Goal: Information Seeking & Learning: Check status

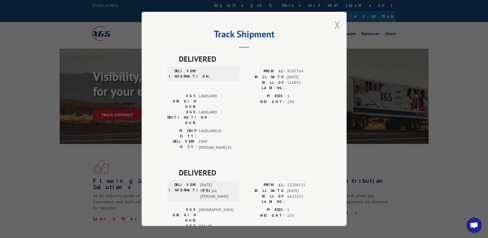
click at [335, 24] on button "Close modal" at bounding box center [338, 25] width 6 height 14
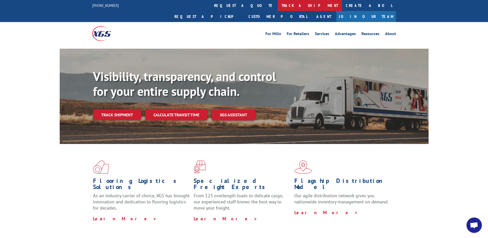
click at [278, 6] on link "track a shipment" at bounding box center [310, 5] width 64 height 11
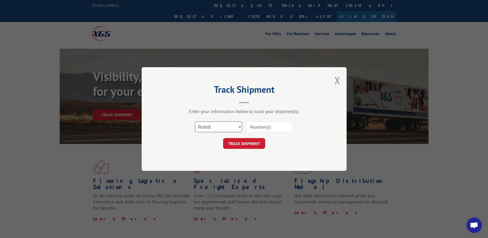
click at [213, 132] on select "Select category... Probill BOL PO" at bounding box center [218, 126] width 47 height 11
select select "po"
click at [195, 121] on select "Select category... Probill BOL PO" at bounding box center [218, 126] width 47 height 11
paste input "08531459"
type input "08531459"
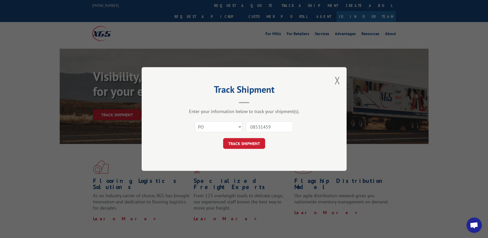
click at [258, 137] on form "Select category... Probill BOL PO 08531459 TRACK SHIPMENT" at bounding box center [244, 133] width 154 height 31
click at [253, 144] on button "TRACK SHIPMENT" at bounding box center [244, 143] width 42 height 11
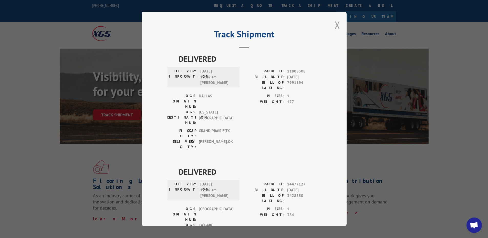
click at [336, 30] on button "Close modal" at bounding box center [338, 25] width 6 height 14
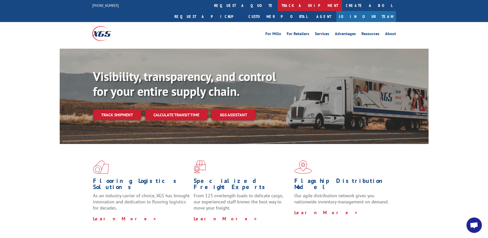
click at [278, 6] on link "track a shipment" at bounding box center [310, 5] width 64 height 11
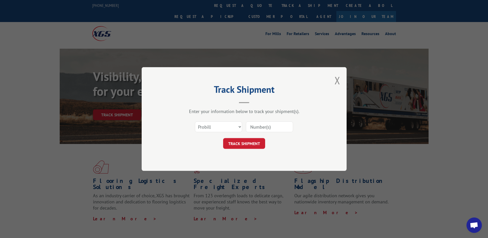
click at [220, 134] on div "Select category... Probill BOL PO" at bounding box center [244, 126] width 154 height 17
click at [217, 126] on select "Select category... Probill BOL PO" at bounding box center [218, 126] width 47 height 11
select select "po"
click at [195, 121] on select "Select category... Probill BOL PO" at bounding box center [218, 126] width 47 height 11
paste input "19542409"
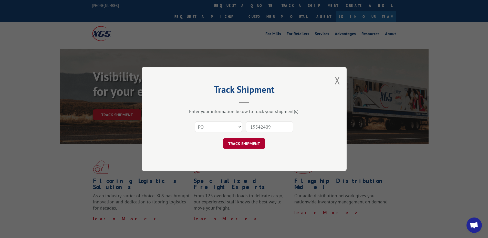
type input "19542409"
click at [254, 140] on button "TRACK SHIPMENT" at bounding box center [244, 143] width 42 height 11
